Goal: Entertainment & Leisure: Consume media (video, audio)

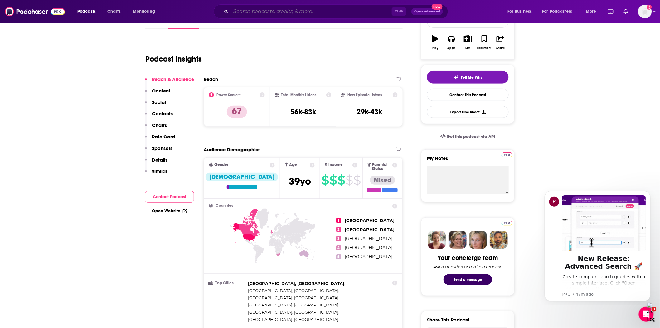
click at [253, 12] on input "Search podcasts, credits, & more..." at bounding box center [311, 12] width 161 height 10
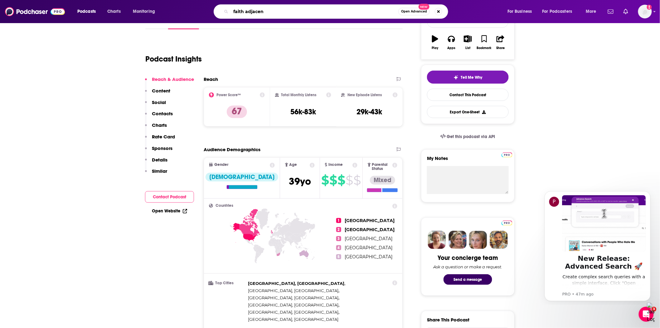
type input "faith adjacent"
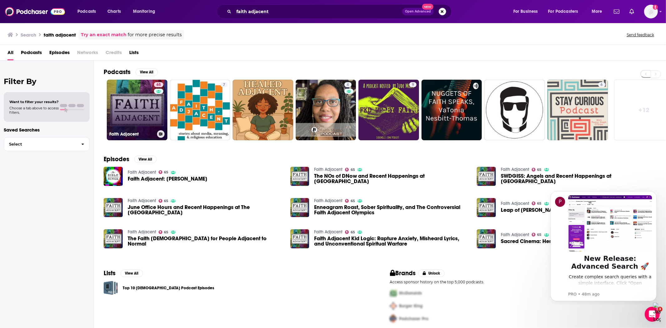
click at [127, 110] on link "65 Faith Adjacent" at bounding box center [137, 110] width 61 height 61
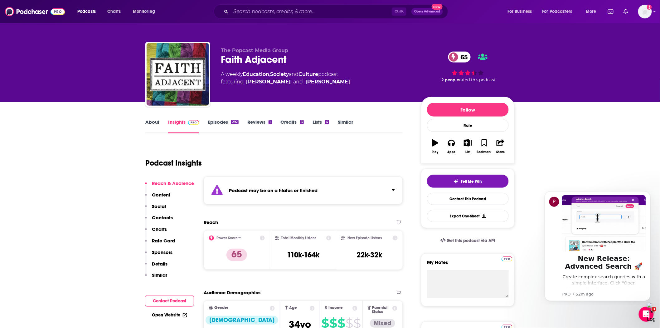
click at [212, 124] on link "Episodes 292" at bounding box center [223, 126] width 31 height 14
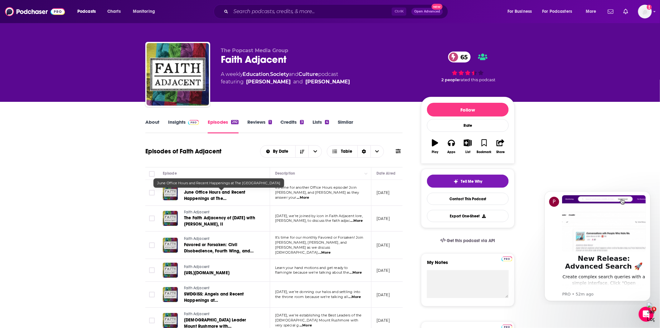
click at [221, 192] on span "June Office Hours and Recent Happenings at The [GEOGRAPHIC_DATA]" at bounding box center [214, 198] width 61 height 18
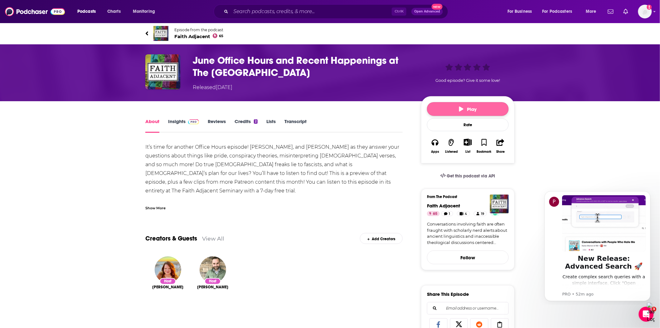
click at [465, 109] on span "Play" at bounding box center [468, 109] width 18 height 6
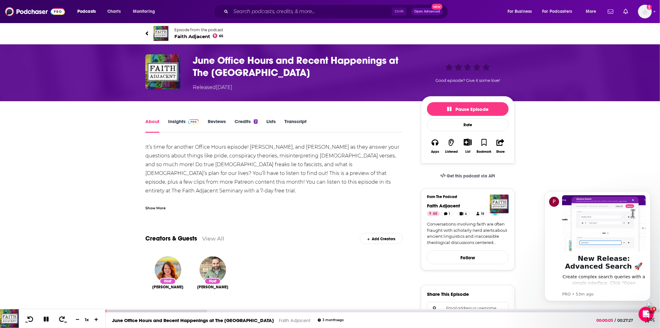
click at [12, 319] on img at bounding box center [9, 318] width 19 height 19
click at [60, 319] on icon at bounding box center [62, 319] width 8 height 6
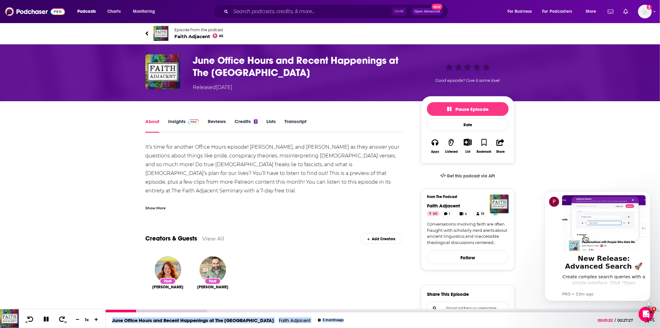
drag, startPoint x: 136, startPoint y: 311, endPoint x: 589, endPoint y: 314, distance: 452.7
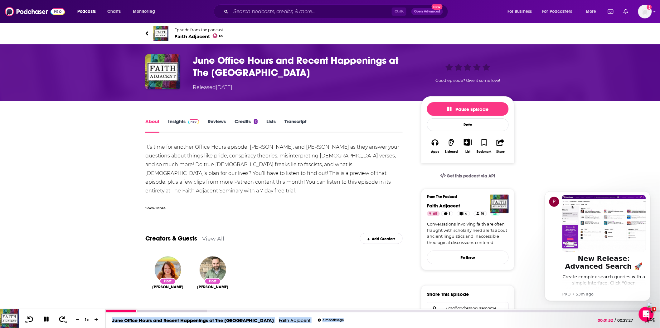
click at [589, 314] on div "June Office Hours and Recent Happenings at The Faith Adjacent Seminary Faith Ad…" at bounding box center [383, 318] width 554 height 19
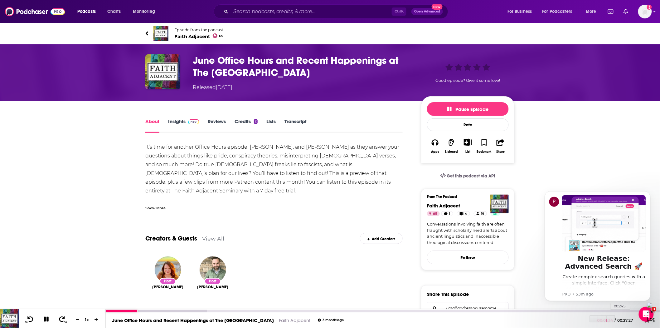
click at [607, 311] on div "00:24:51" at bounding box center [383, 311] width 554 height 2
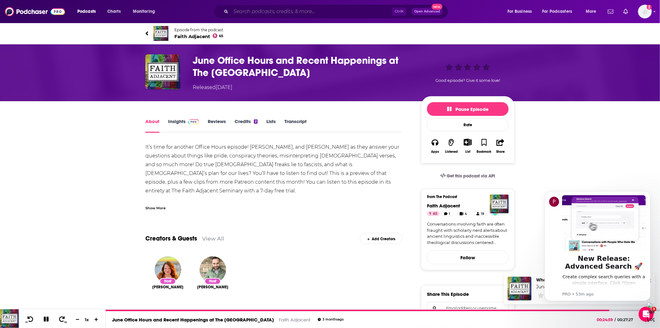
click at [260, 10] on input "Search podcasts, credits, & more..." at bounding box center [311, 12] width 161 height 10
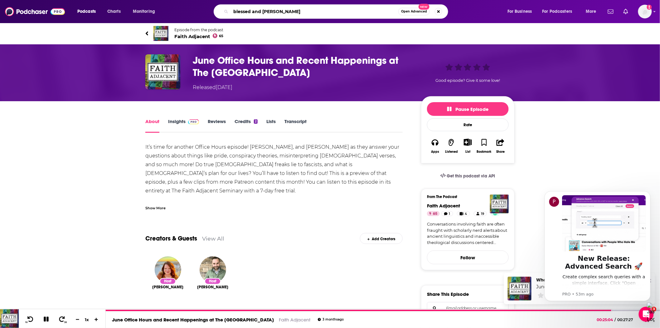
type input "blessed and bossed"
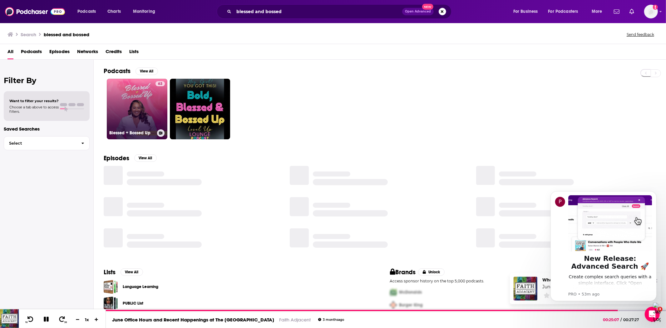
click at [129, 105] on link "63 Blessed + Bossed Up" at bounding box center [137, 109] width 61 height 61
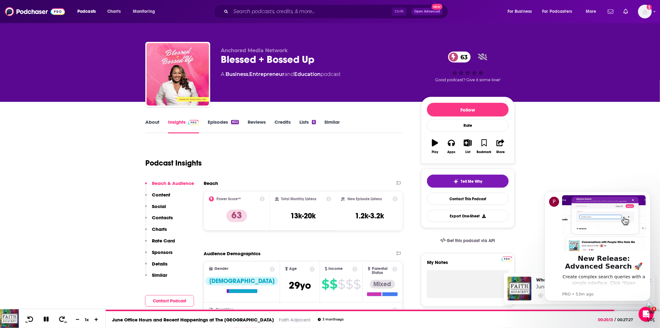
click at [217, 123] on link "Episodes 602" at bounding box center [223, 126] width 31 height 14
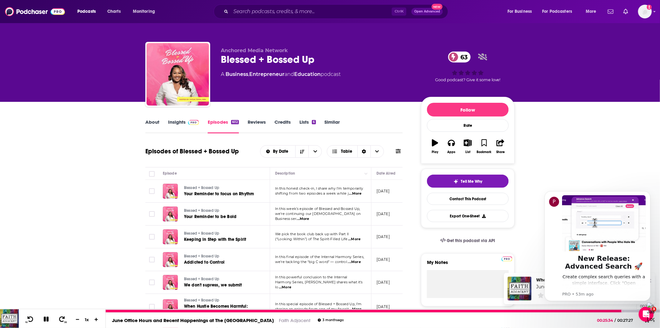
click at [634, 310] on div at bounding box center [383, 311] width 554 height 2
